Goal: Book appointment/travel/reservation

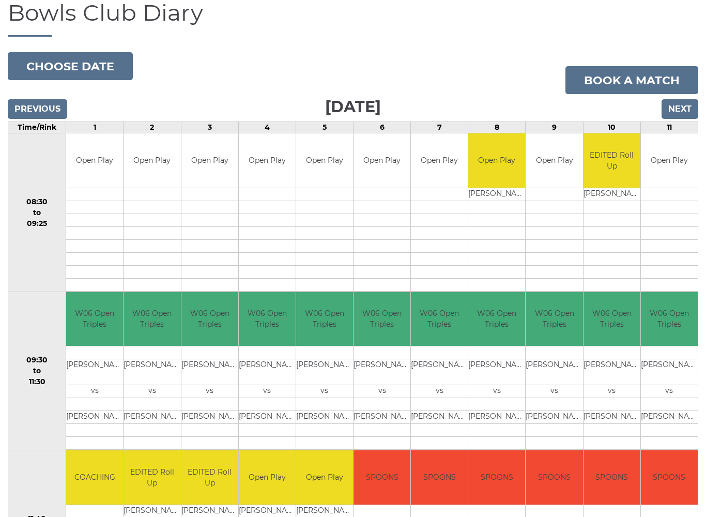
scroll to position [83, 0]
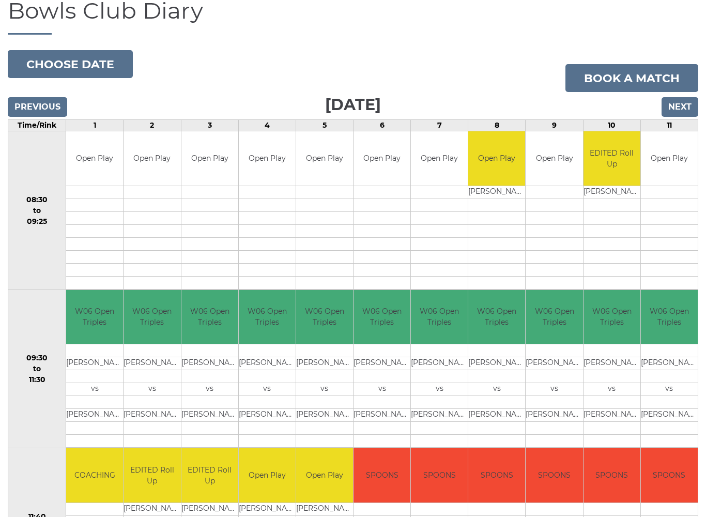
click at [83, 70] on button "Choose date" at bounding box center [70, 65] width 125 height 28
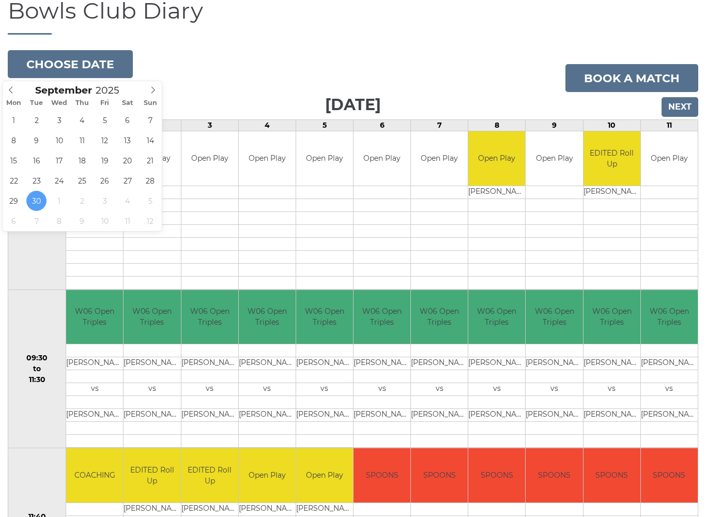
type input "[DATE]"
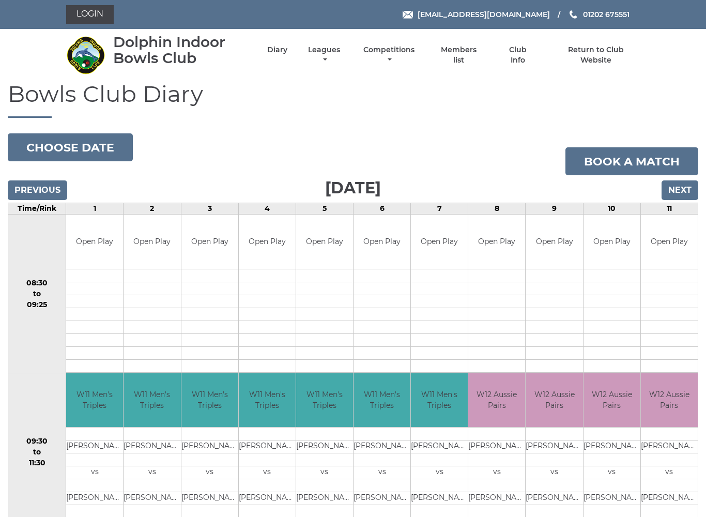
click at [95, 147] on button "Choose date" at bounding box center [70, 147] width 125 height 28
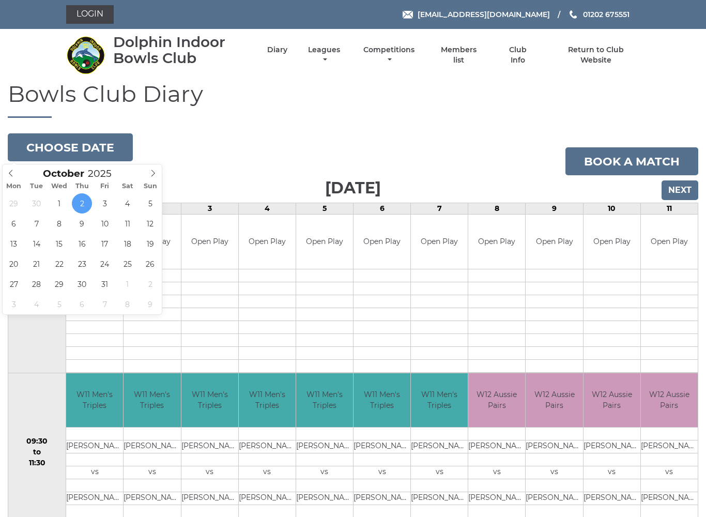
type input "2025-10-07"
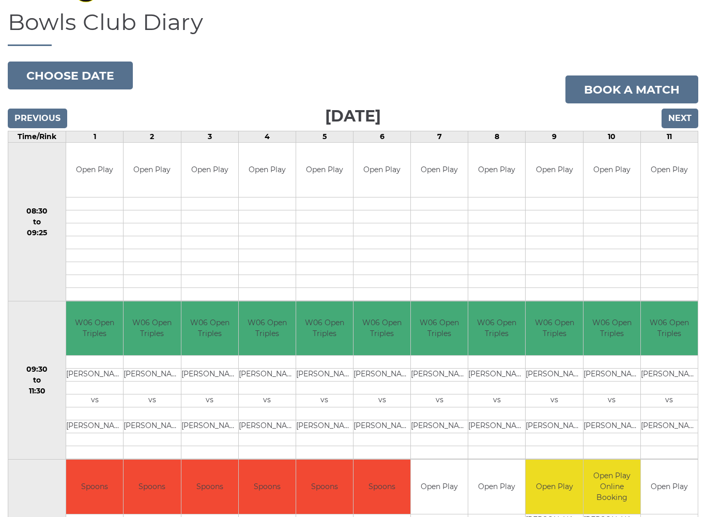
scroll to position [71, 0]
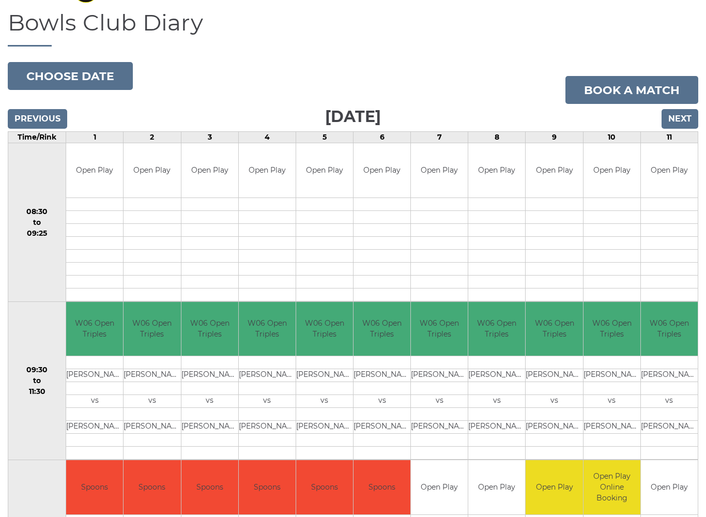
click at [24, 117] on input "Previous" at bounding box center [37, 120] width 59 height 20
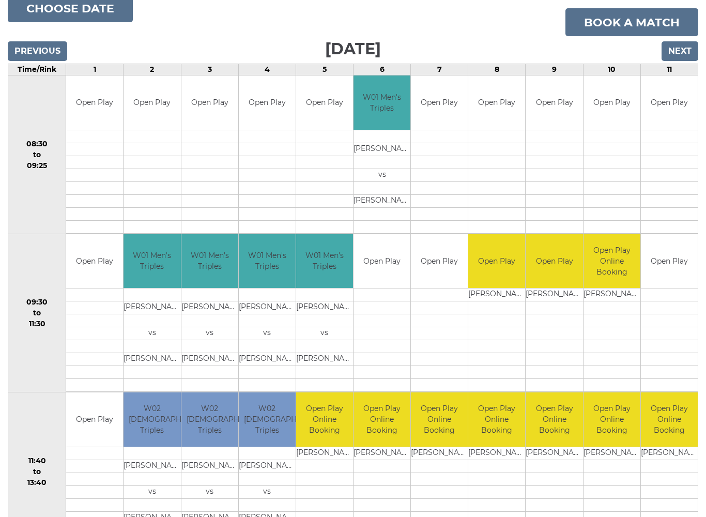
scroll to position [138, 0]
click at [691, 295] on td at bounding box center [669, 295] width 57 height 13
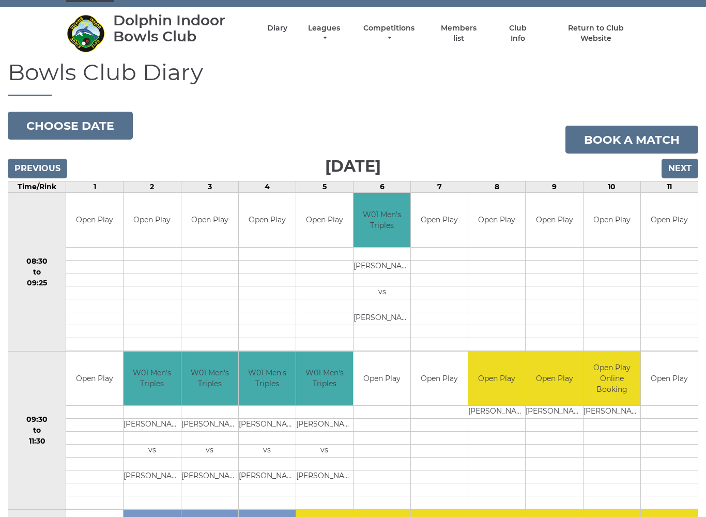
scroll to position [0, 0]
